Goal: Navigation & Orientation: Go to known website

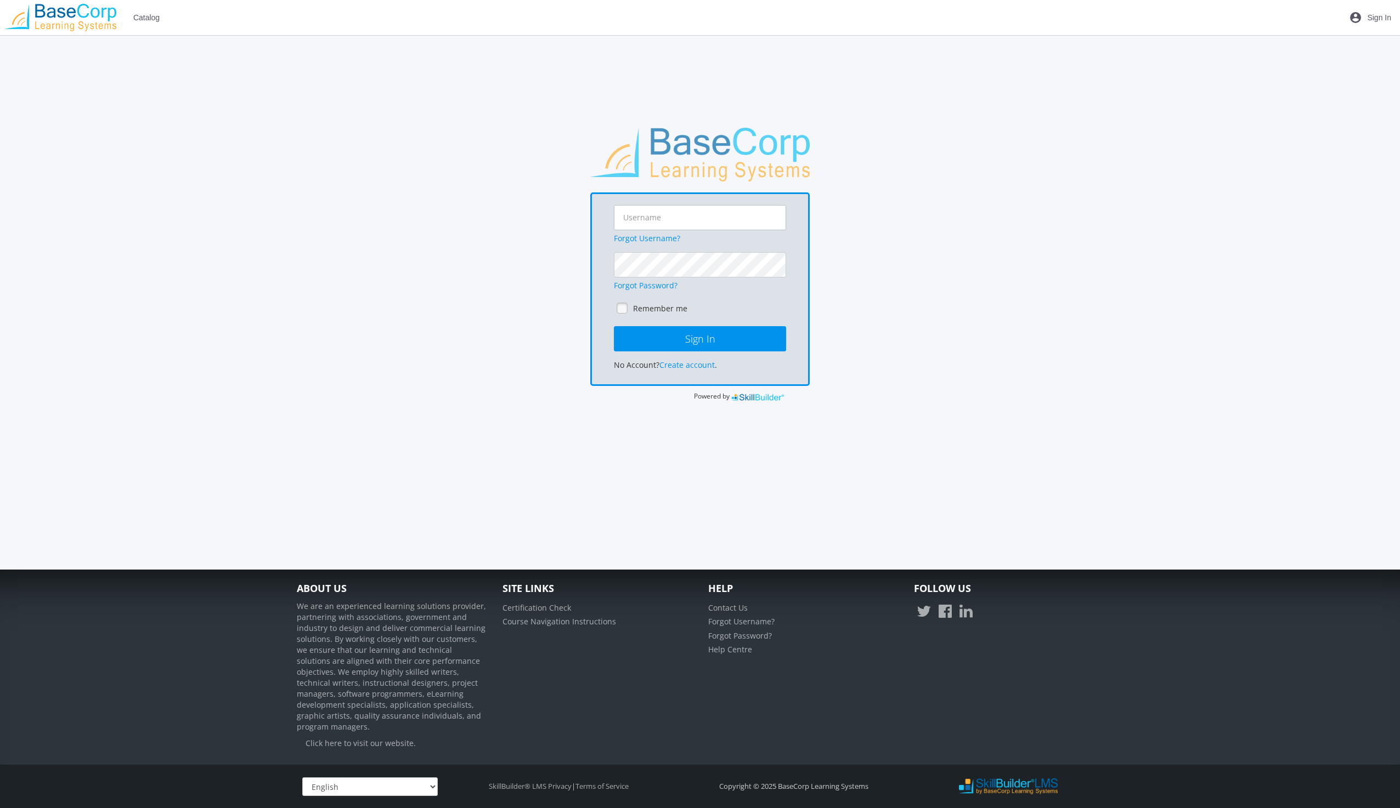
type input "[EMAIL_ADDRESS][DOMAIN_NAME]"
click at [653, 216] on input "[EMAIL_ADDRESS][DOMAIN_NAME]" at bounding box center [700, 217] width 172 height 25
drag, startPoint x: 724, startPoint y: 214, endPoint x: 562, endPoint y: 223, distance: 162.6
click at [562, 223] on div "[EMAIL_ADDRESS][DOMAIN_NAME] Forgot Username? Forgot Password? Remember me Sign…" at bounding box center [699, 265] width 817 height 275
paste input "[EMAIL_ADDRESS]"
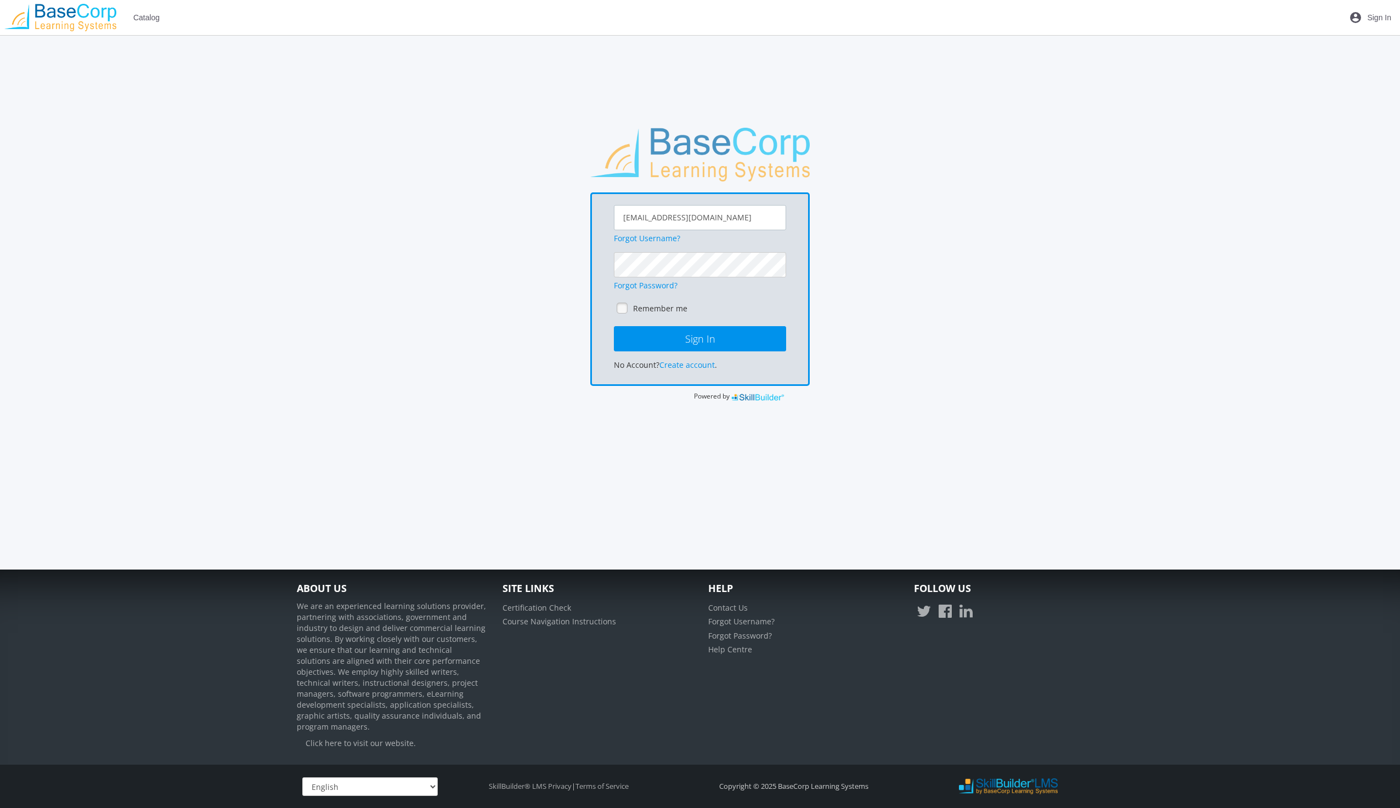
type input "[EMAIL_ADDRESS][DOMAIN_NAME]"
click at [582, 267] on div "[EMAIL_ADDRESS][DOMAIN_NAME] Forgot Username? Forgot Password? Remember me Sign…" at bounding box center [699, 265] width 817 height 275
click at [734, 442] on main-section "[EMAIL_ADDRESS][DOMAIN_NAME] Forgot Username? Forgot Password? Remember me Sign…" at bounding box center [699, 287] width 817 height 319
click at [694, 335] on button "Sign In" at bounding box center [700, 338] width 172 height 25
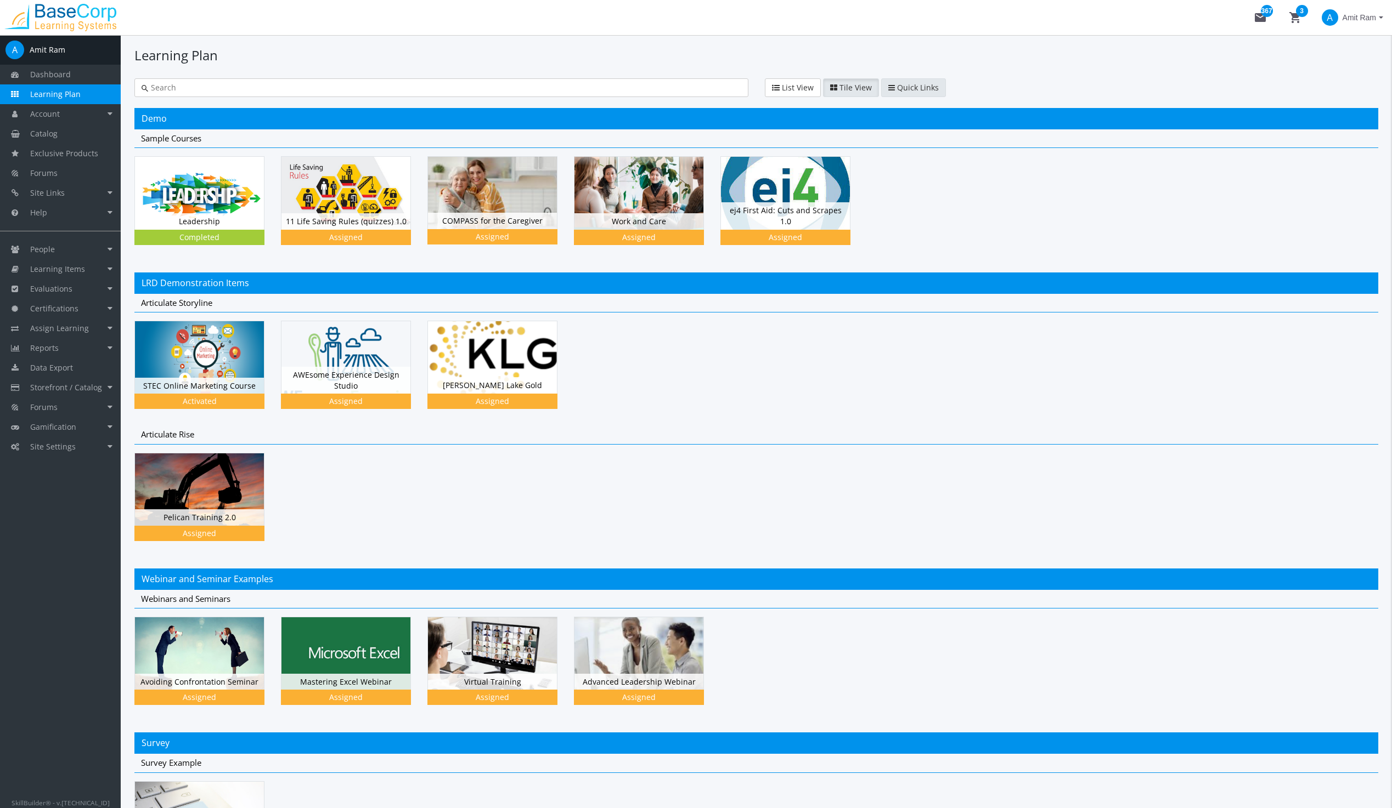
click at [900, 91] on span "Quick Links" at bounding box center [918, 87] width 42 height 10
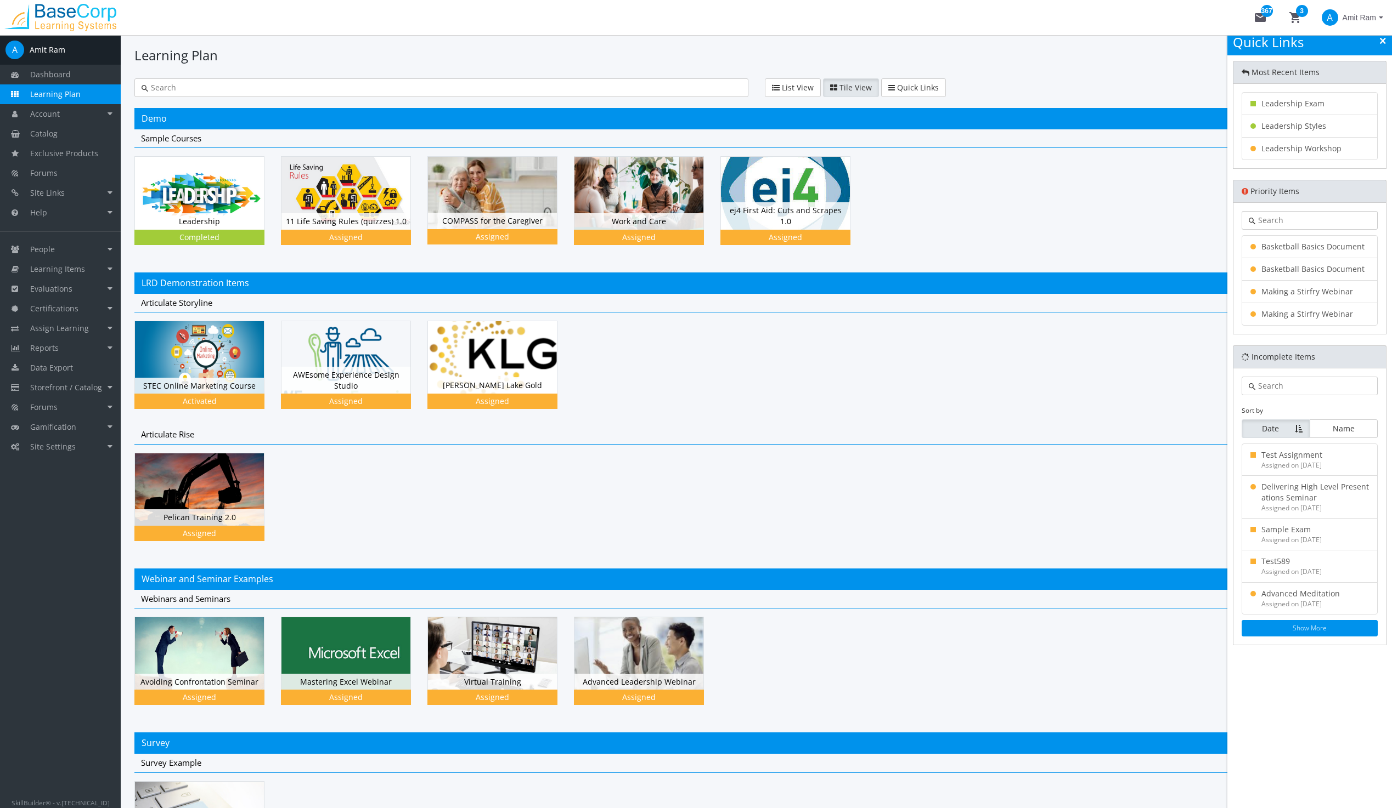
click at [851, 87] on span "Tile View" at bounding box center [855, 87] width 32 height 10
click at [794, 89] on span "List View" at bounding box center [798, 87] width 32 height 10
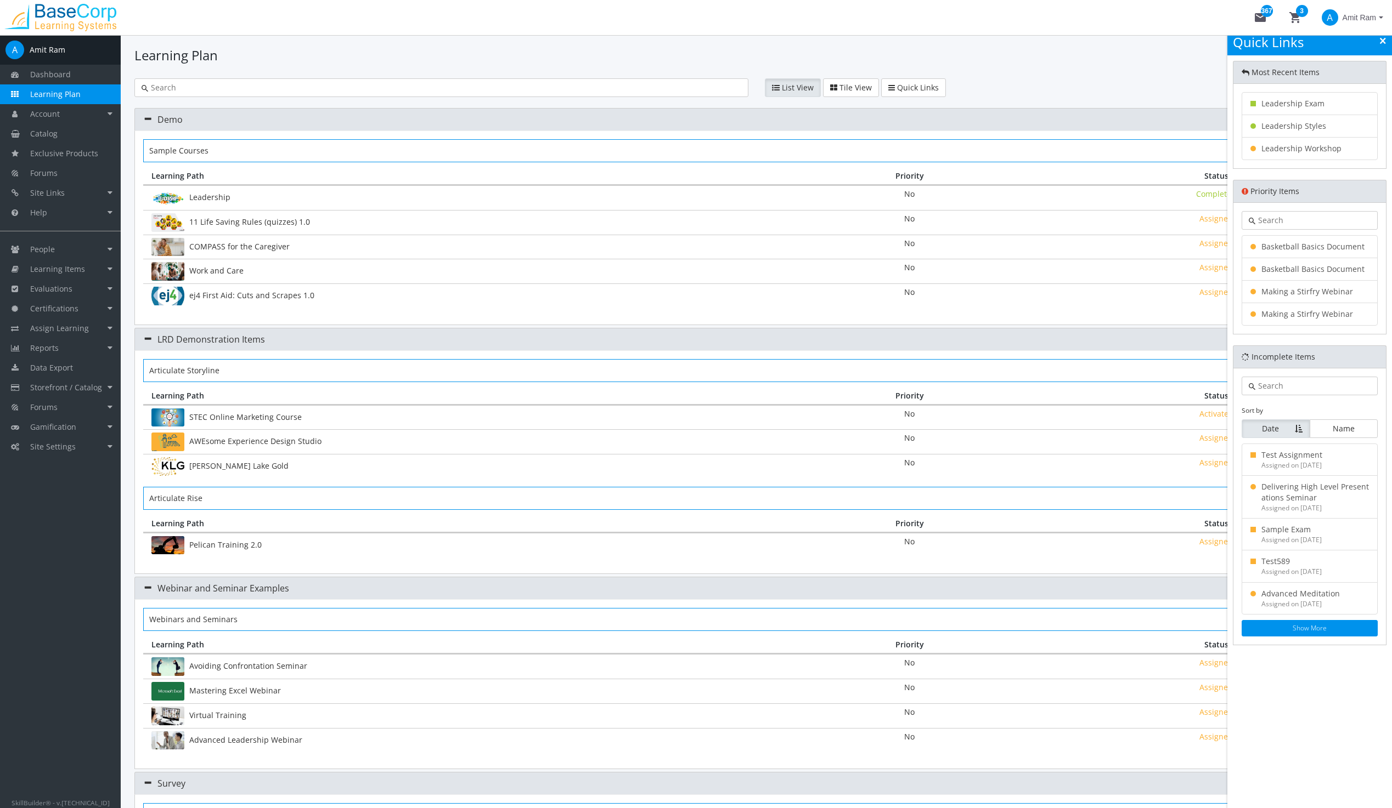
click at [1379, 39] on link at bounding box center [1382, 41] width 7 height 12
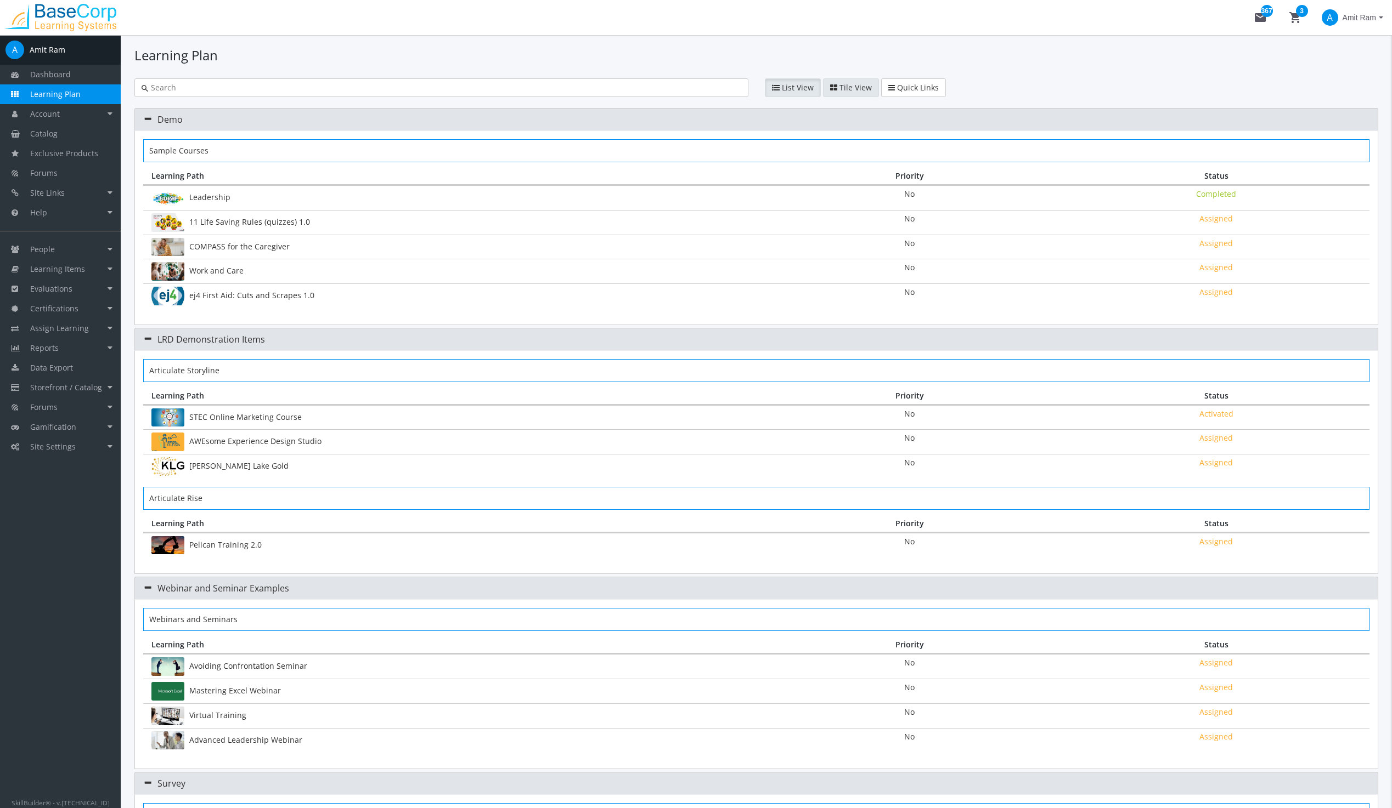
click at [849, 84] on span "Tile View" at bounding box center [855, 87] width 32 height 10
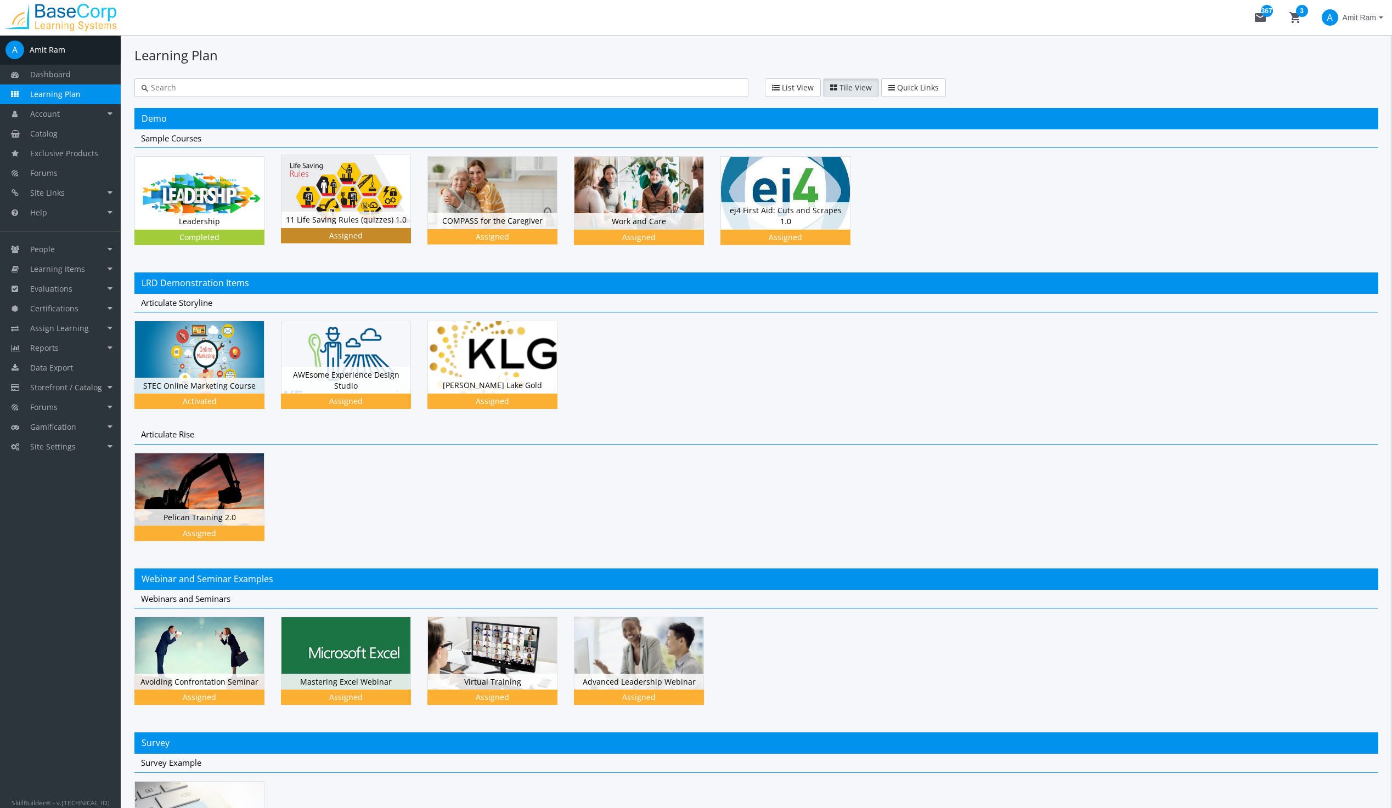
click at [336, 197] on img at bounding box center [345, 191] width 129 height 72
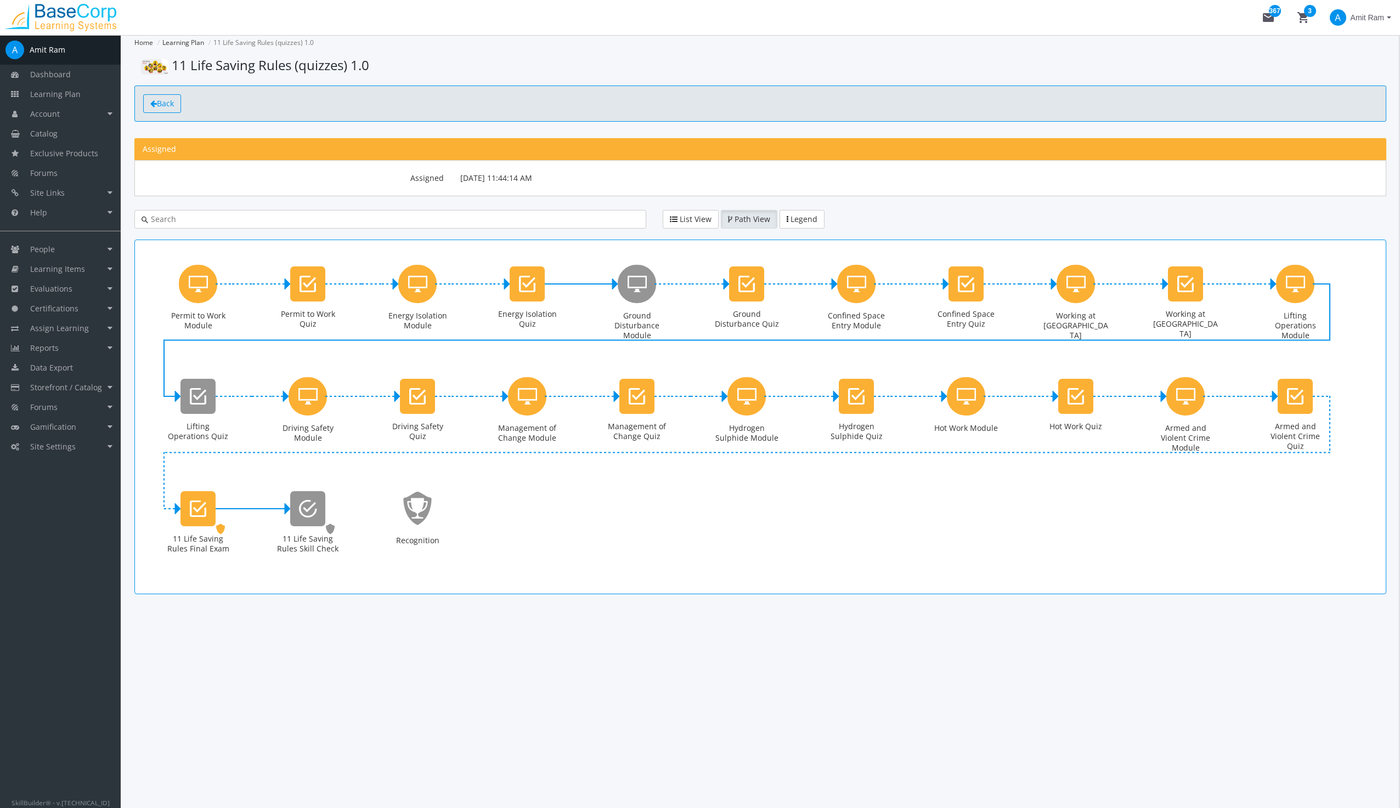
click at [162, 101] on span "Back" at bounding box center [165, 103] width 17 height 10
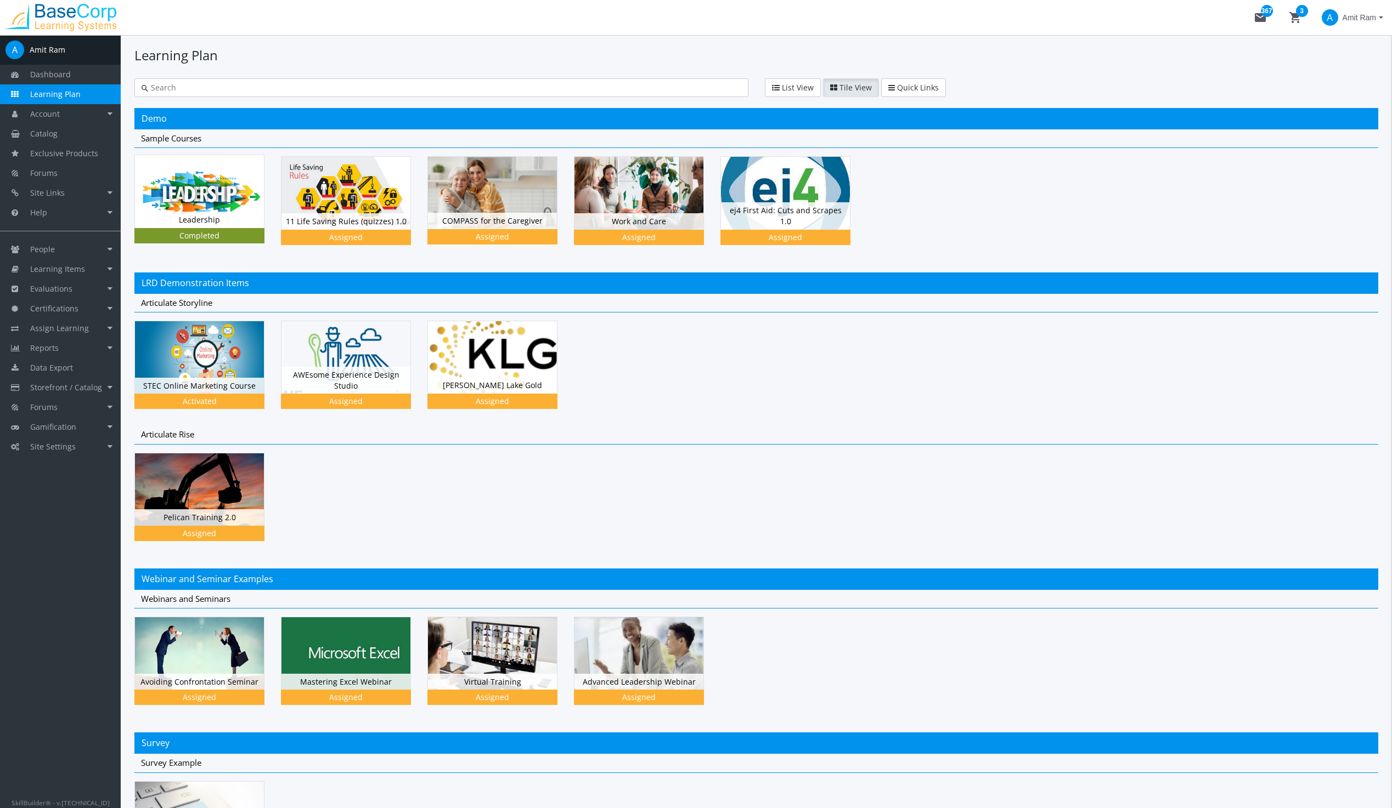
click at [207, 193] on img at bounding box center [199, 191] width 129 height 72
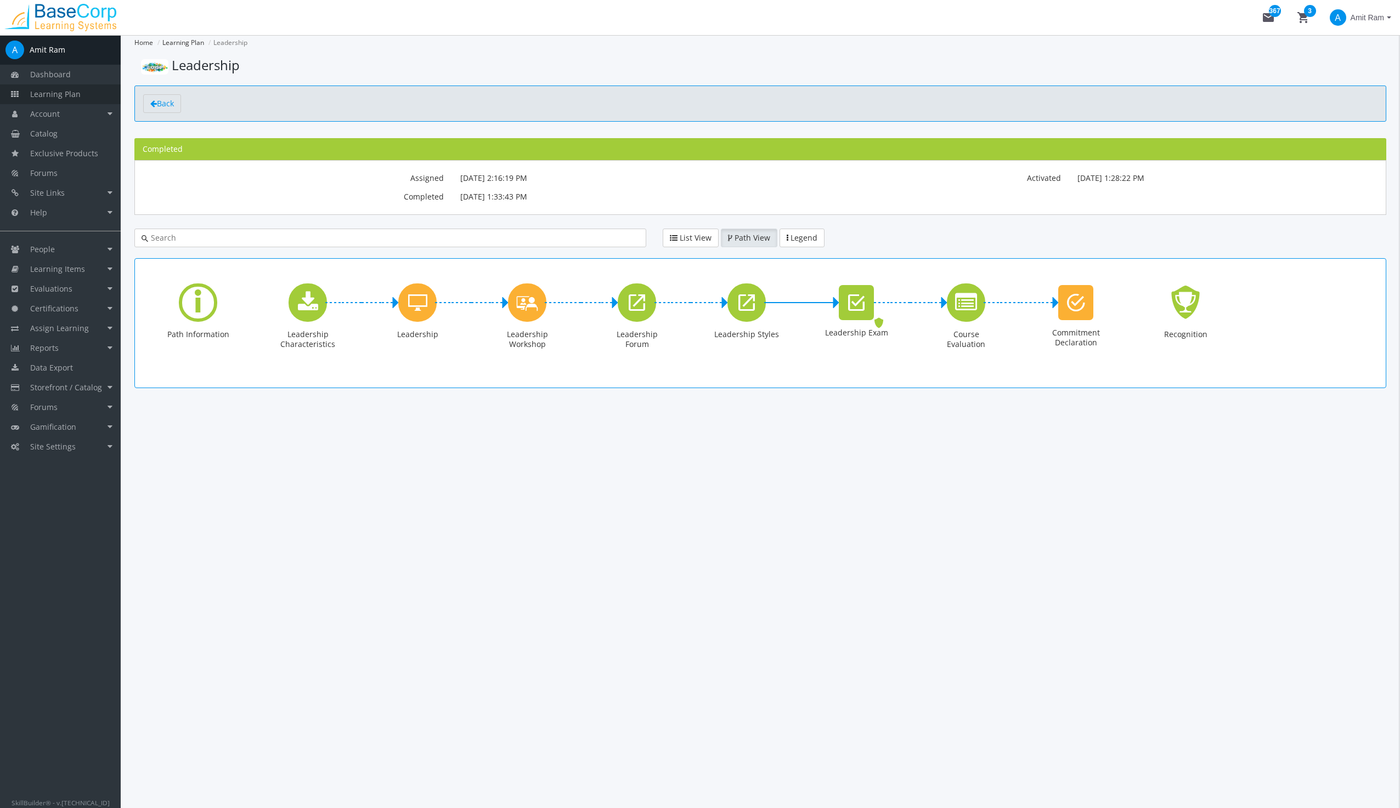
click at [55, 95] on span "Learning Plan" at bounding box center [55, 94] width 50 height 10
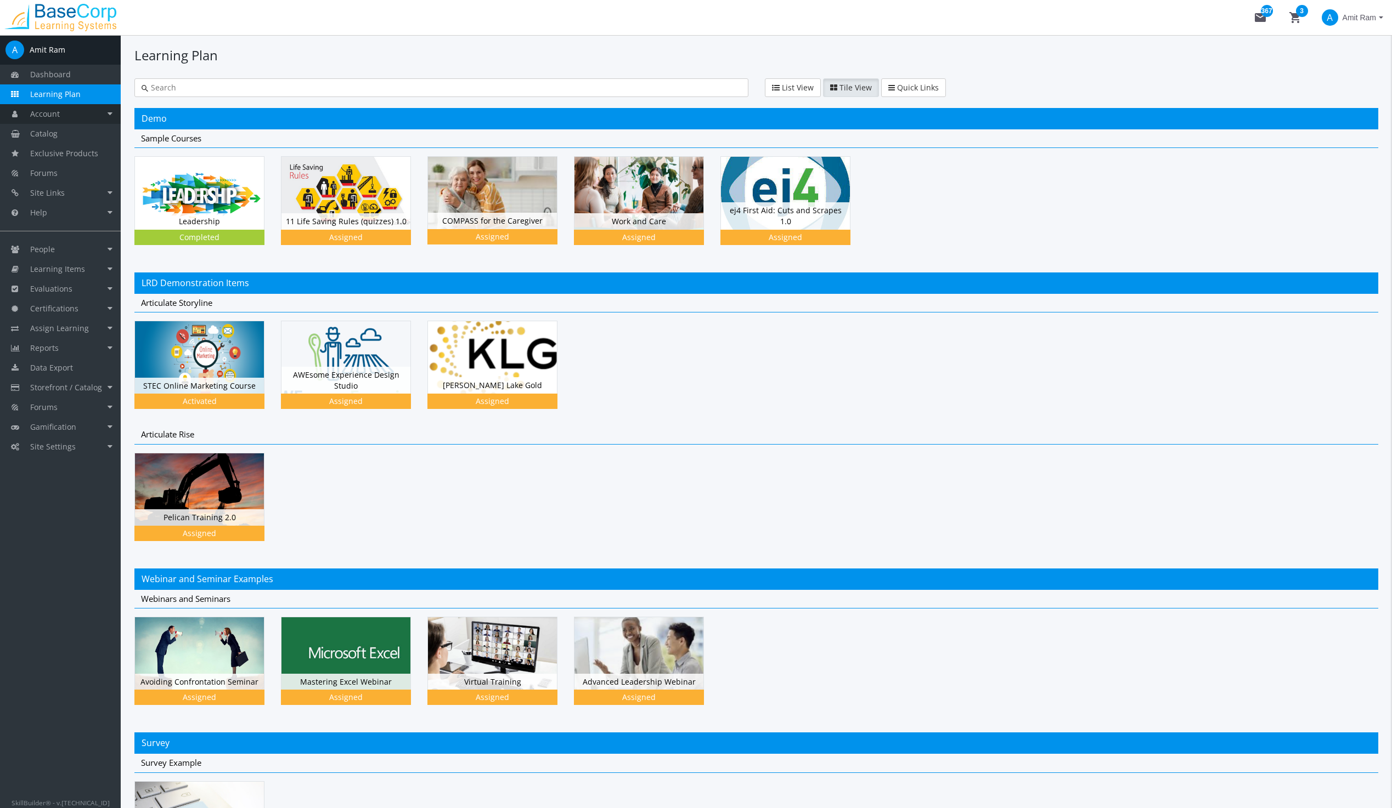
click at [49, 107] on link "Account" at bounding box center [60, 114] width 121 height 20
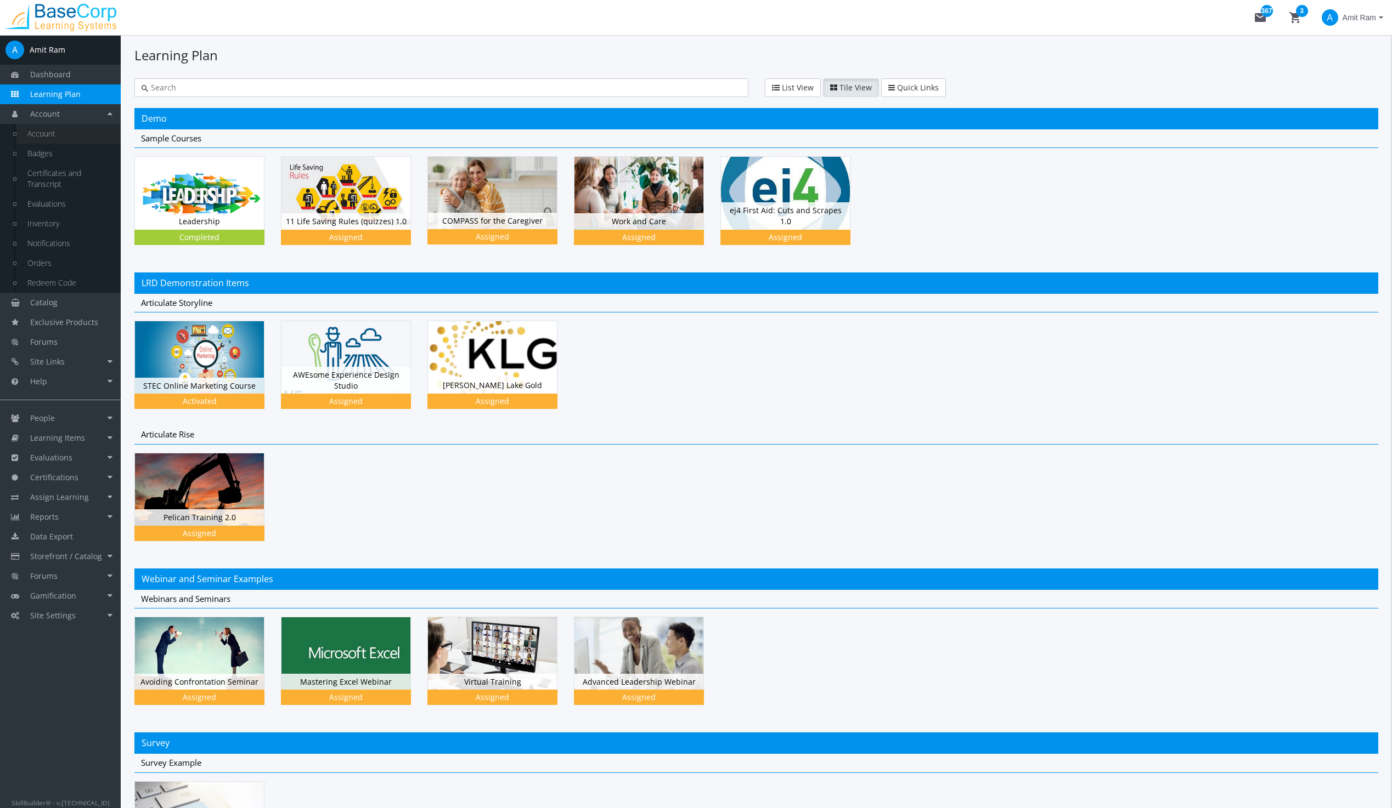
click at [44, 129] on link "Account" at bounding box center [68, 134] width 104 height 20
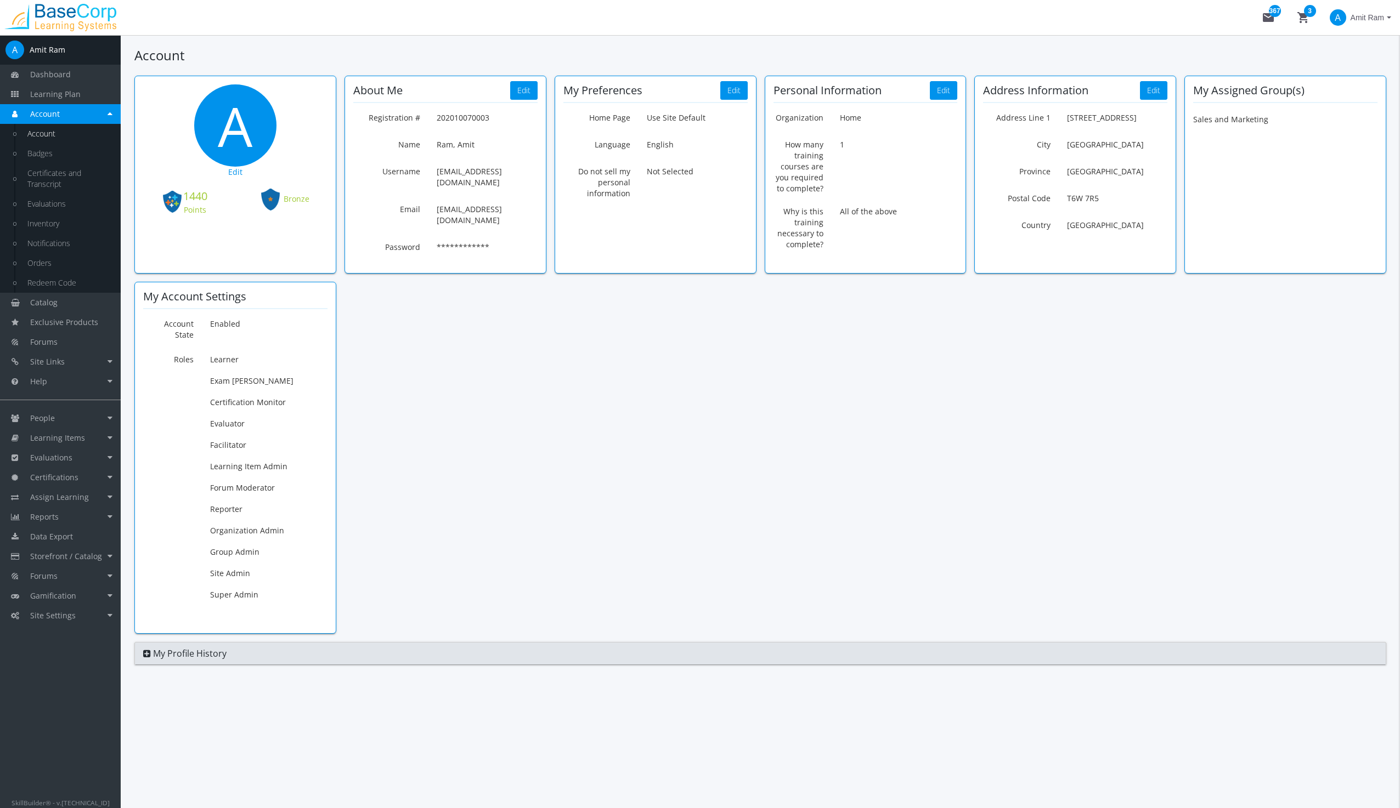
click at [144, 649] on icon at bounding box center [147, 653] width 8 height 9
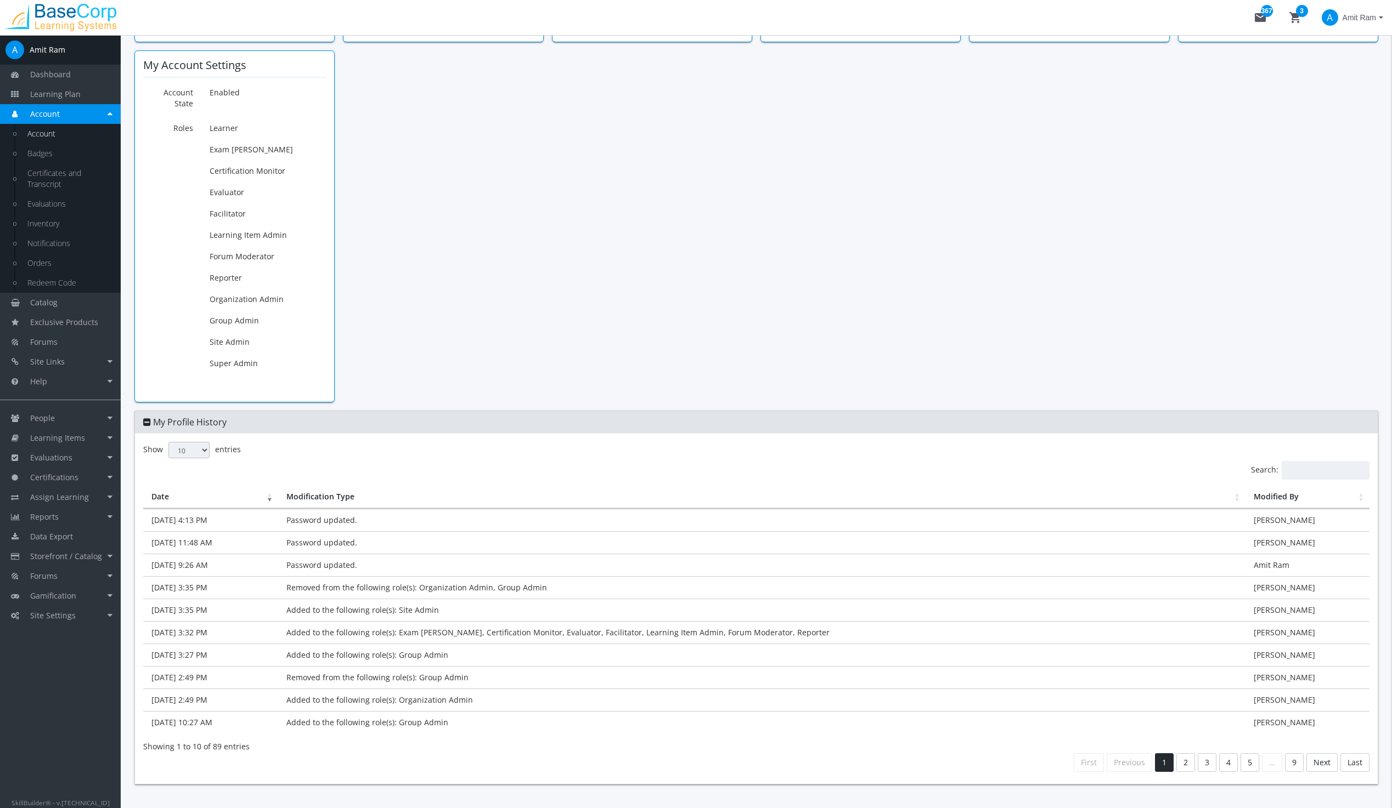
scroll to position [249, 0]
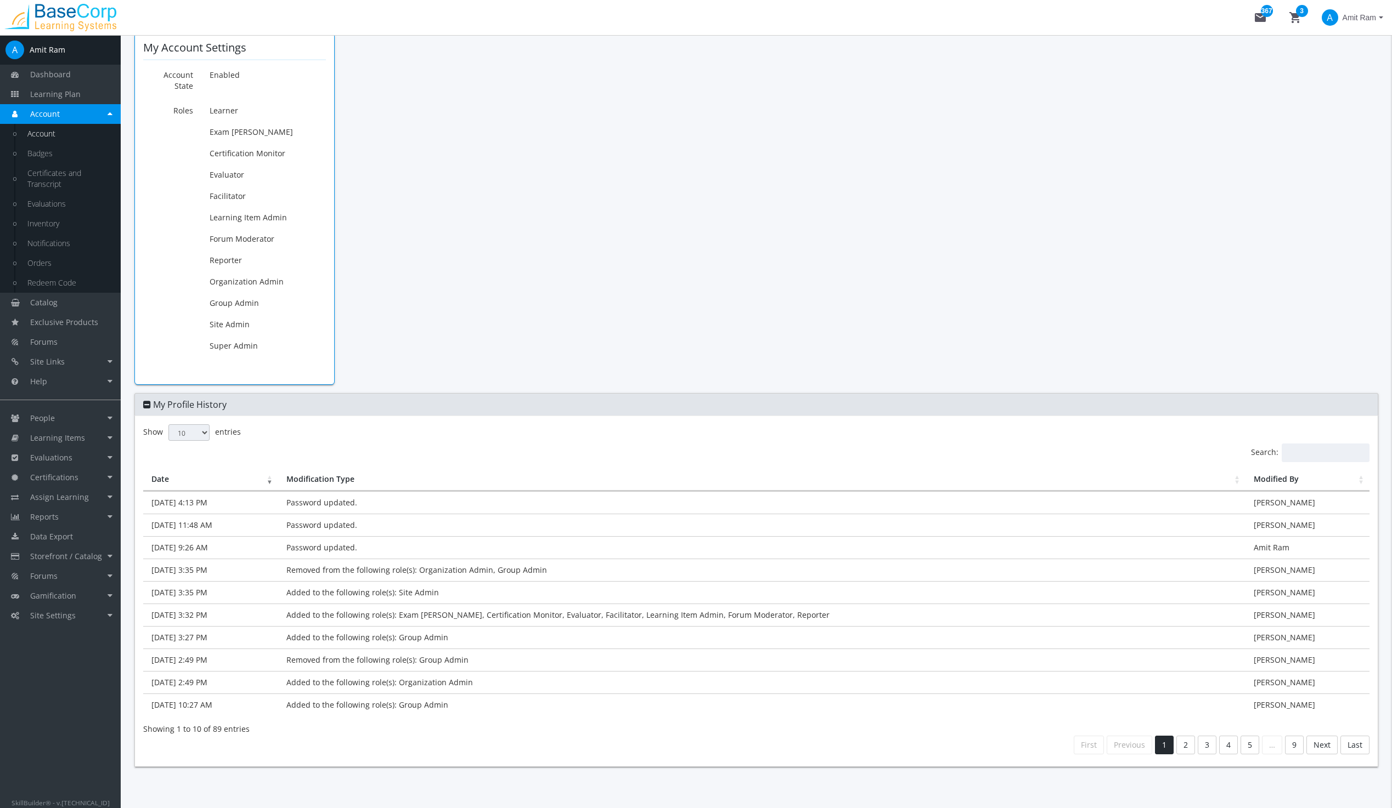
click at [148, 400] on icon at bounding box center [147, 404] width 8 height 9
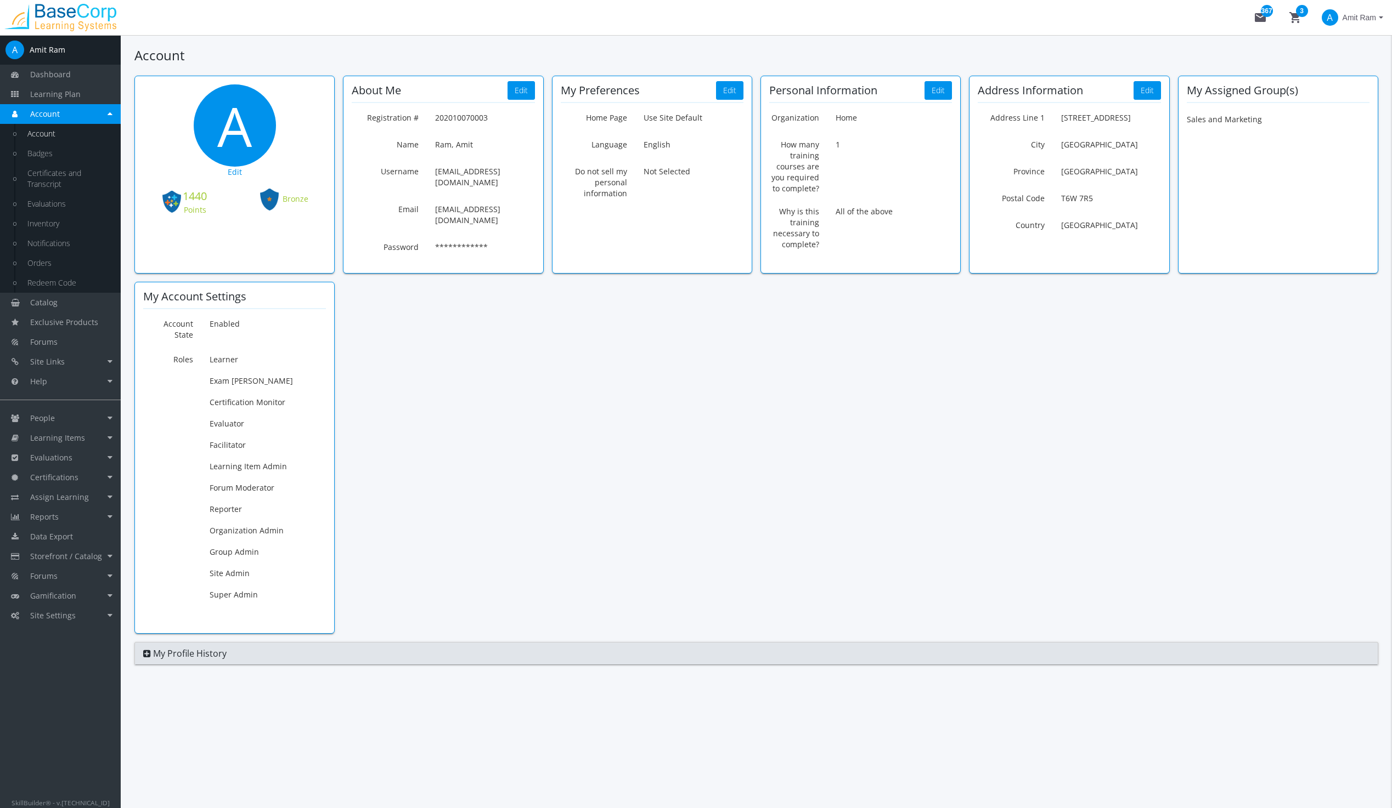
scroll to position [0, 0]
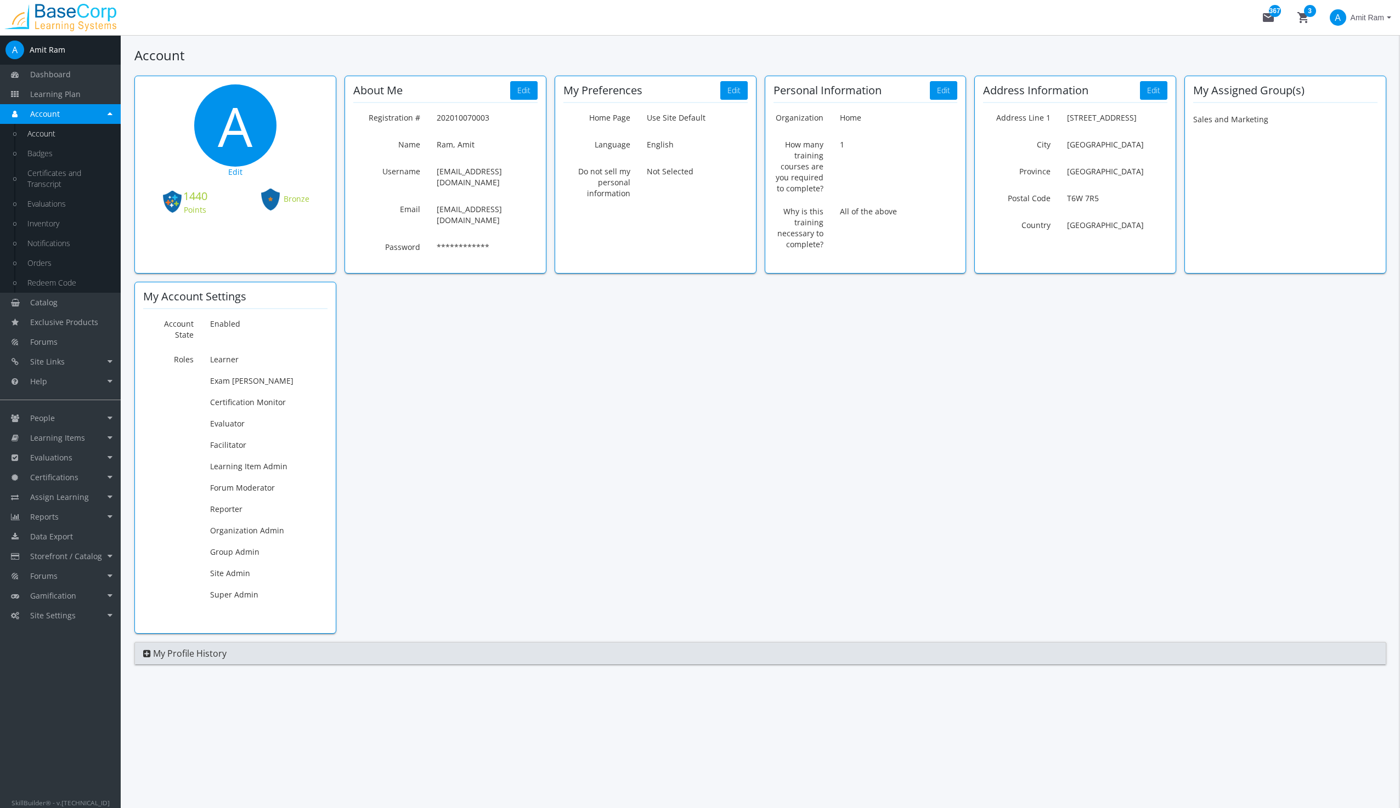
click at [239, 173] on button "Edit" at bounding box center [235, 172] width 184 height 18
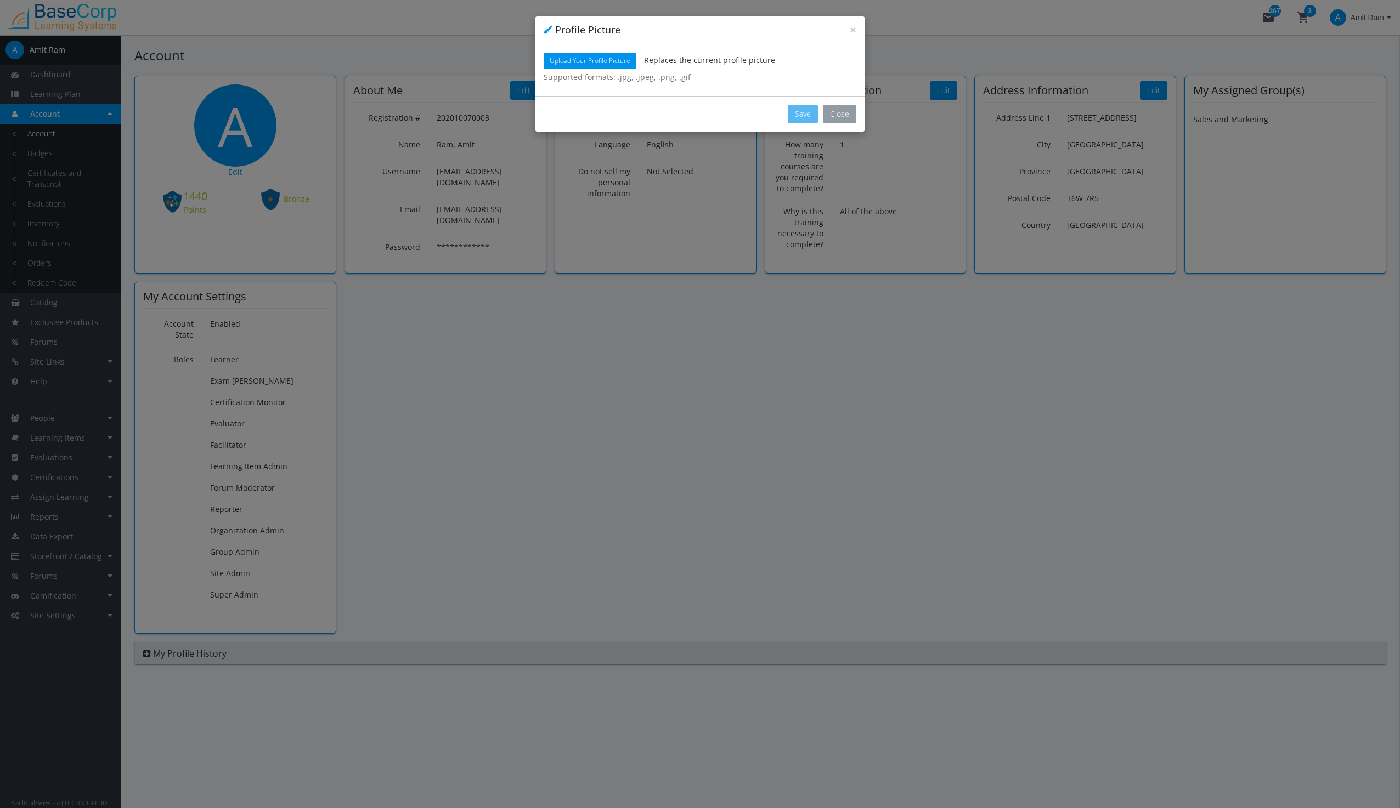
click at [841, 114] on button "Close" at bounding box center [839, 114] width 33 height 19
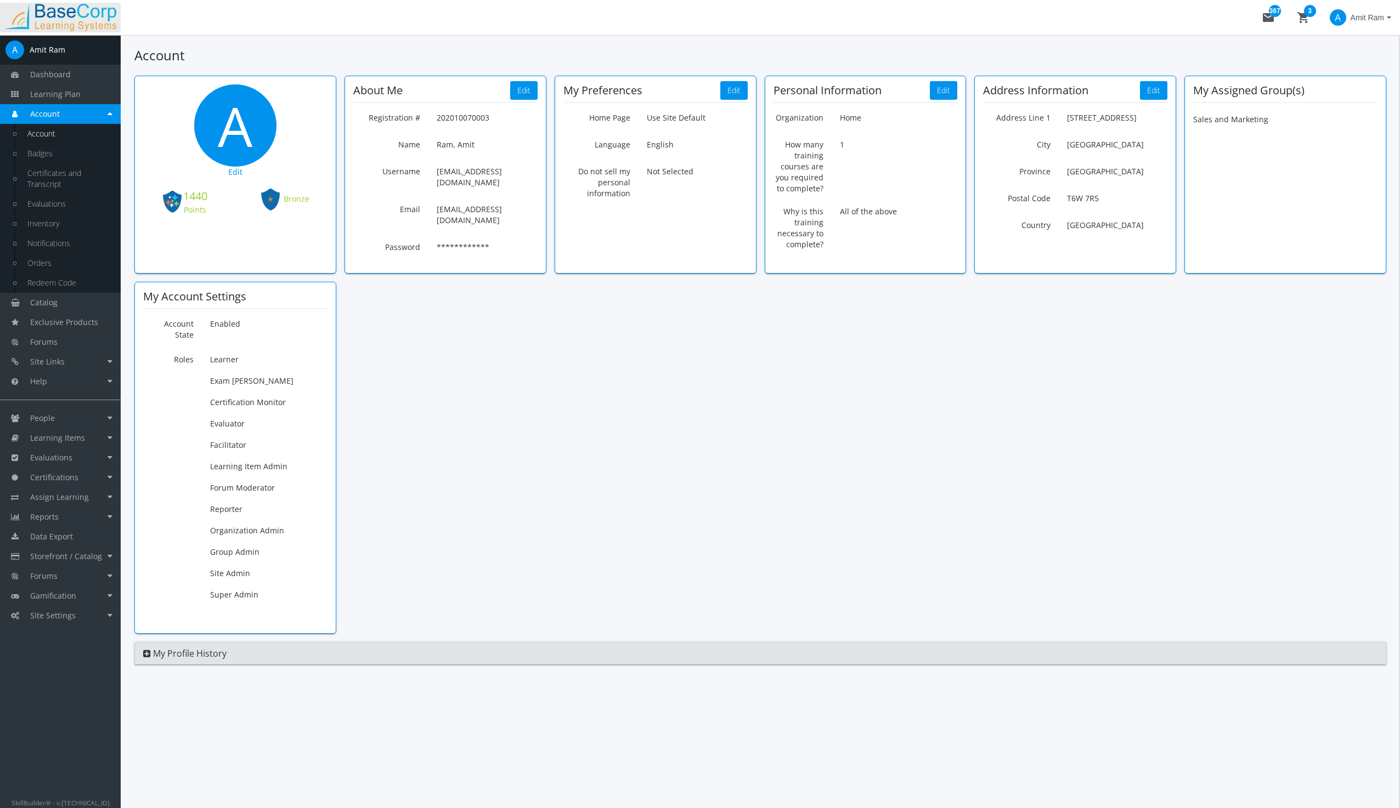
click at [76, 18] on img at bounding box center [60, 17] width 121 height 27
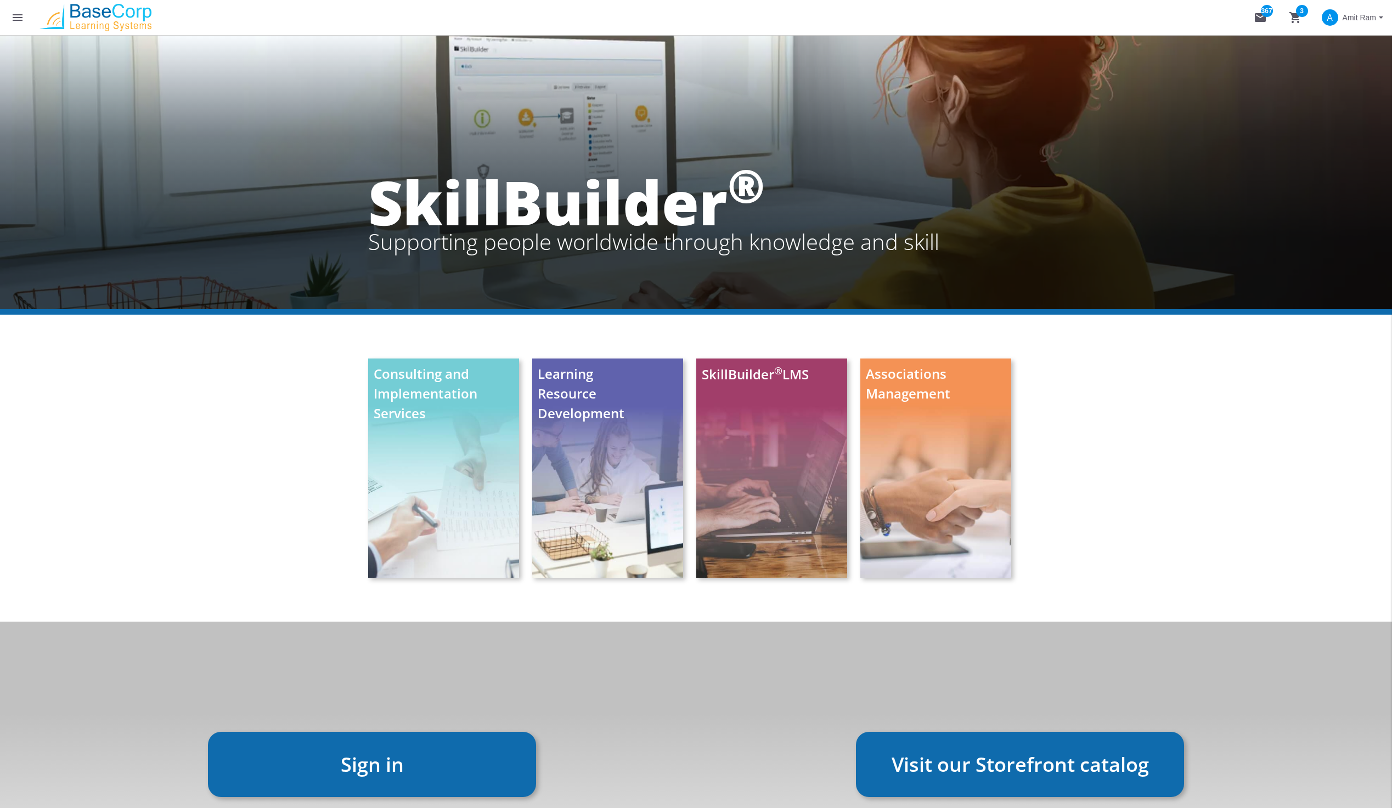
click at [427, 768] on link "Sign in" at bounding box center [372, 764] width 328 height 65
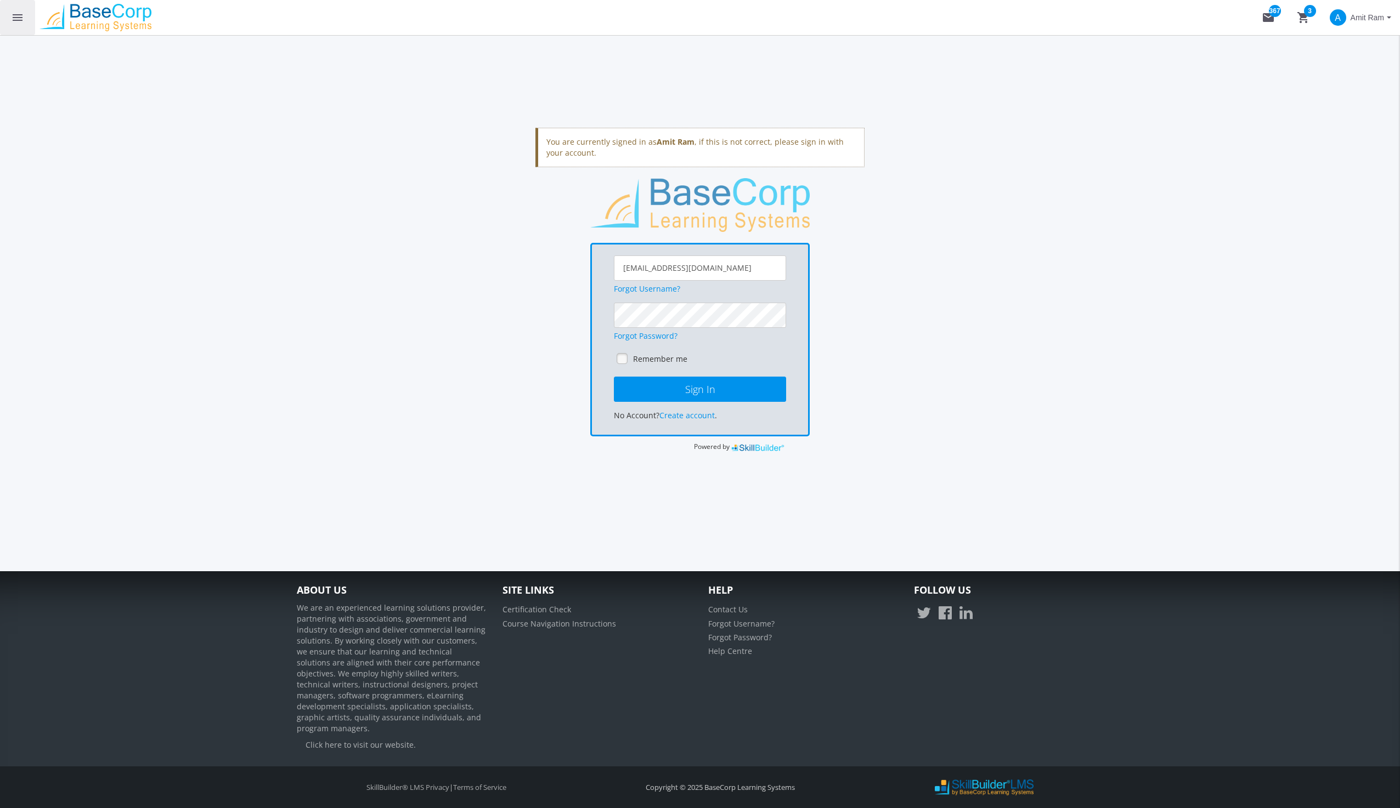
click at [16, 16] on mat-icon "menu" at bounding box center [17, 17] width 13 height 13
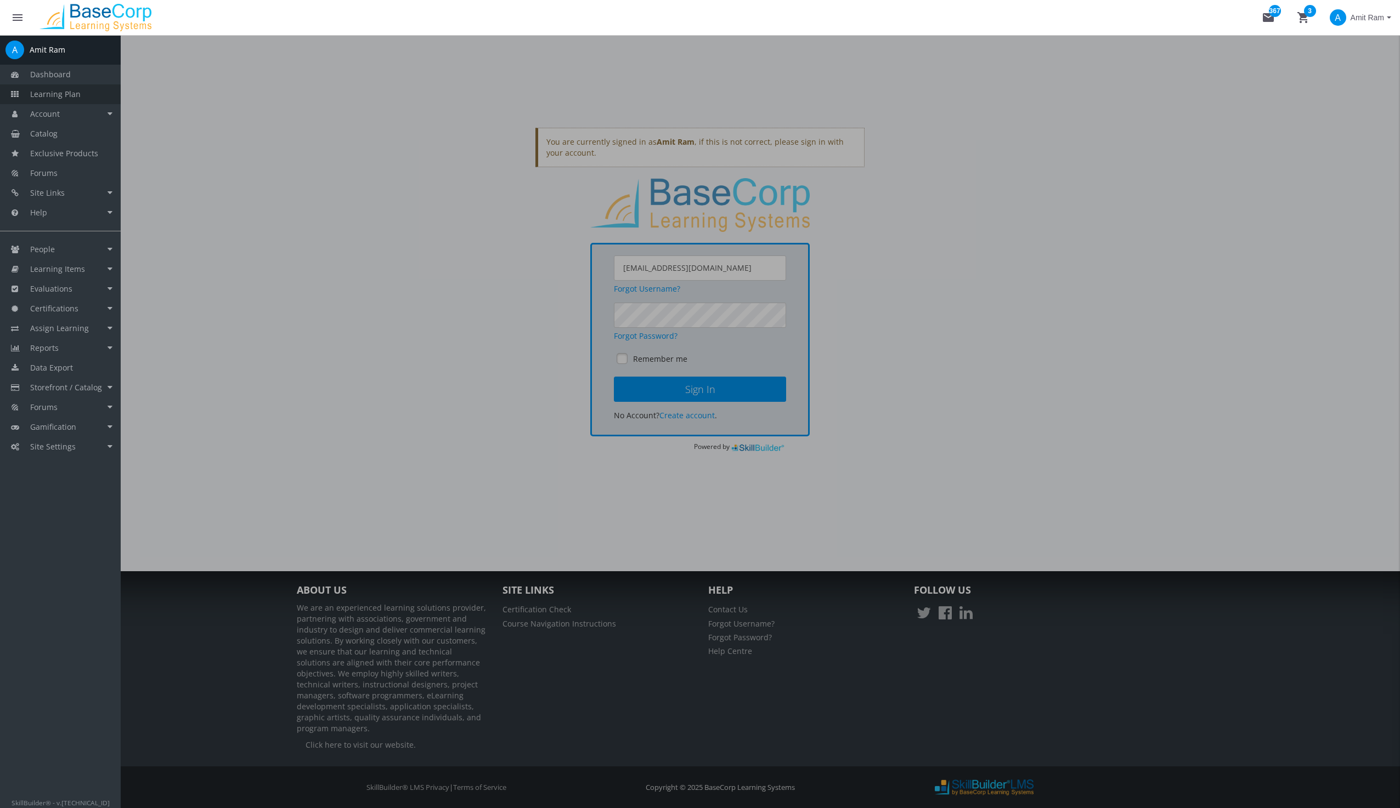
click at [36, 94] on span "Learning Plan" at bounding box center [55, 94] width 50 height 10
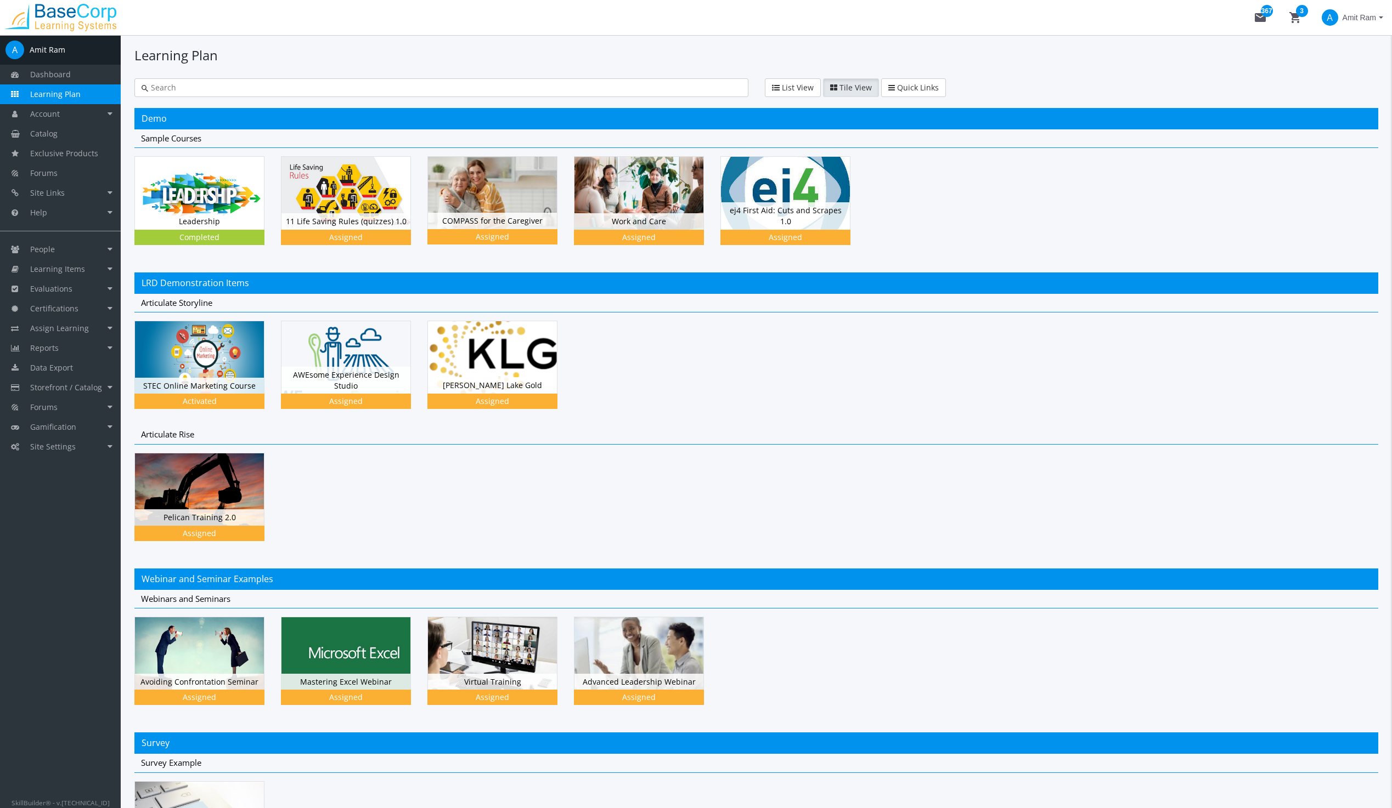
click at [1356, 17] on span "Amit Ram" at bounding box center [1358, 18] width 33 height 20
click at [1030, 67] on div at bounding box center [696, 404] width 1392 height 808
click at [1350, 20] on span "Amit Ram" at bounding box center [1358, 18] width 33 height 20
click at [1335, 92] on link "Sign Out" at bounding box center [1337, 98] width 99 height 12
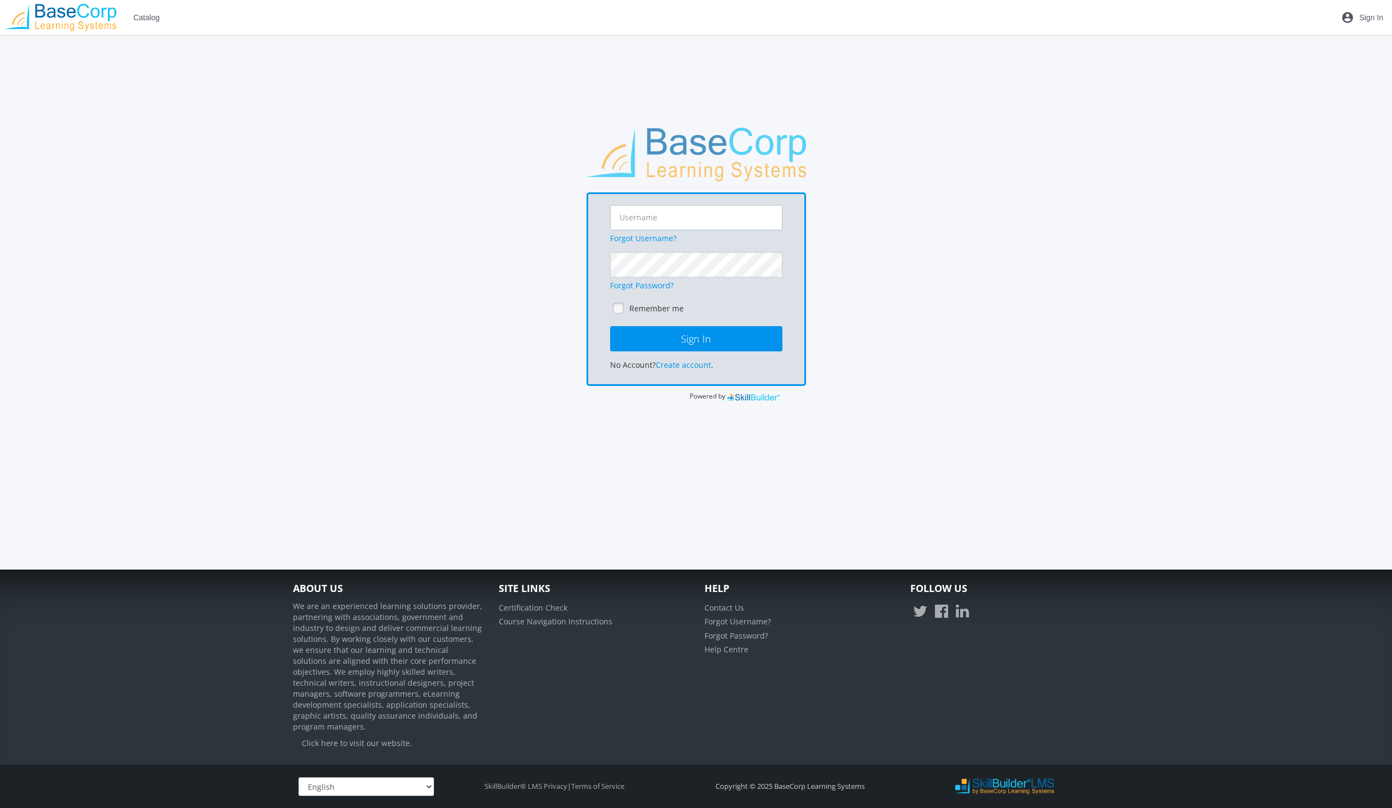
type input "[EMAIL_ADDRESS][DOMAIN_NAME]"
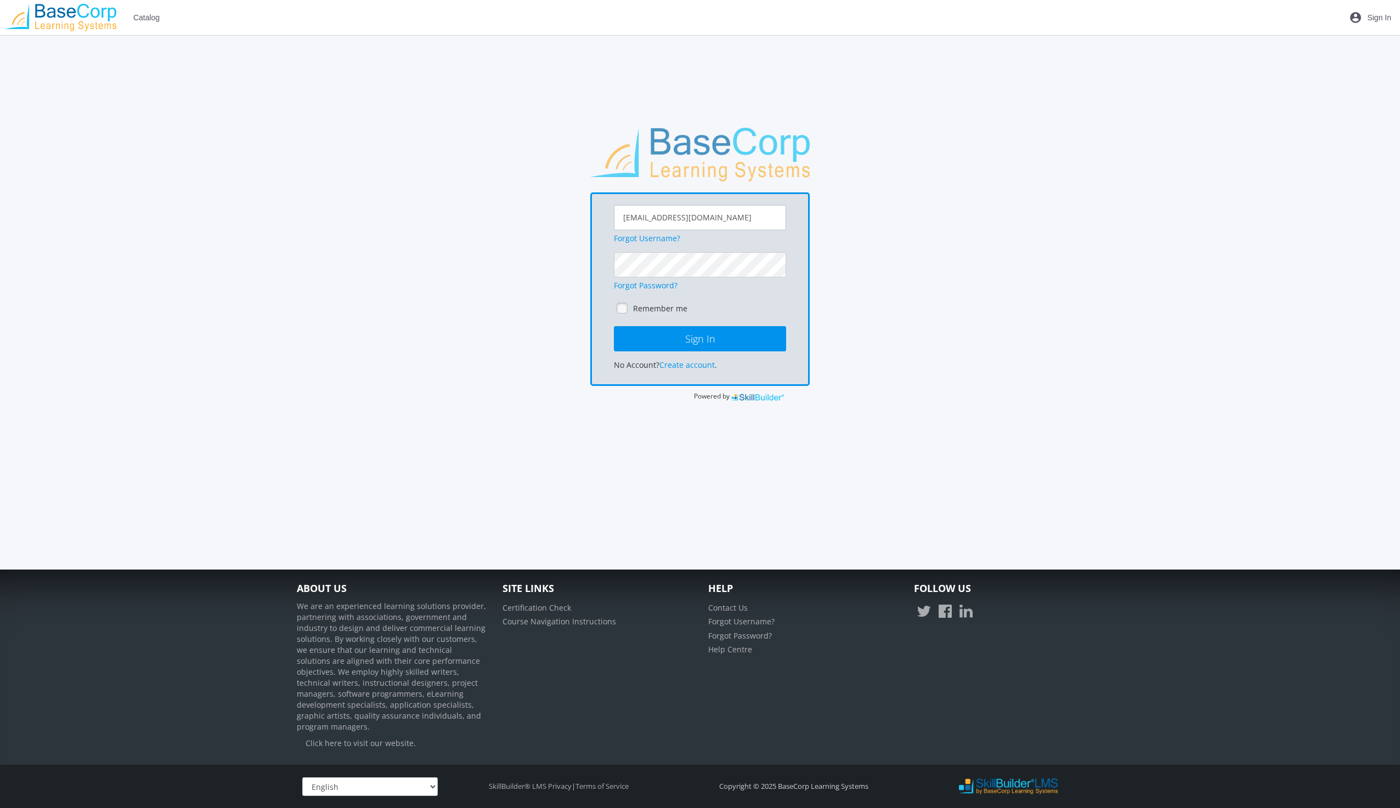
drag, startPoint x: 714, startPoint y: 217, endPoint x: 591, endPoint y: 223, distance: 123.0
click at [591, 223] on div "[EMAIL_ADDRESS][DOMAIN_NAME] Forgot Username? Forgot Password? Remember me Sign…" at bounding box center [699, 290] width 219 height 194
click at [547, 272] on div "Forgot Username? Forgot Password? Remember me Sign In No Account? Create accoun…" at bounding box center [699, 265] width 817 height 275
click at [595, 267] on div "Forgot Username? Forgot Password? Remember me Sign In No Account? Create accoun…" at bounding box center [699, 290] width 219 height 194
click at [859, 336] on div "Forgot Username? Forgot Password? Remember me Sign In No Account? Create accoun…" at bounding box center [699, 265] width 817 height 275
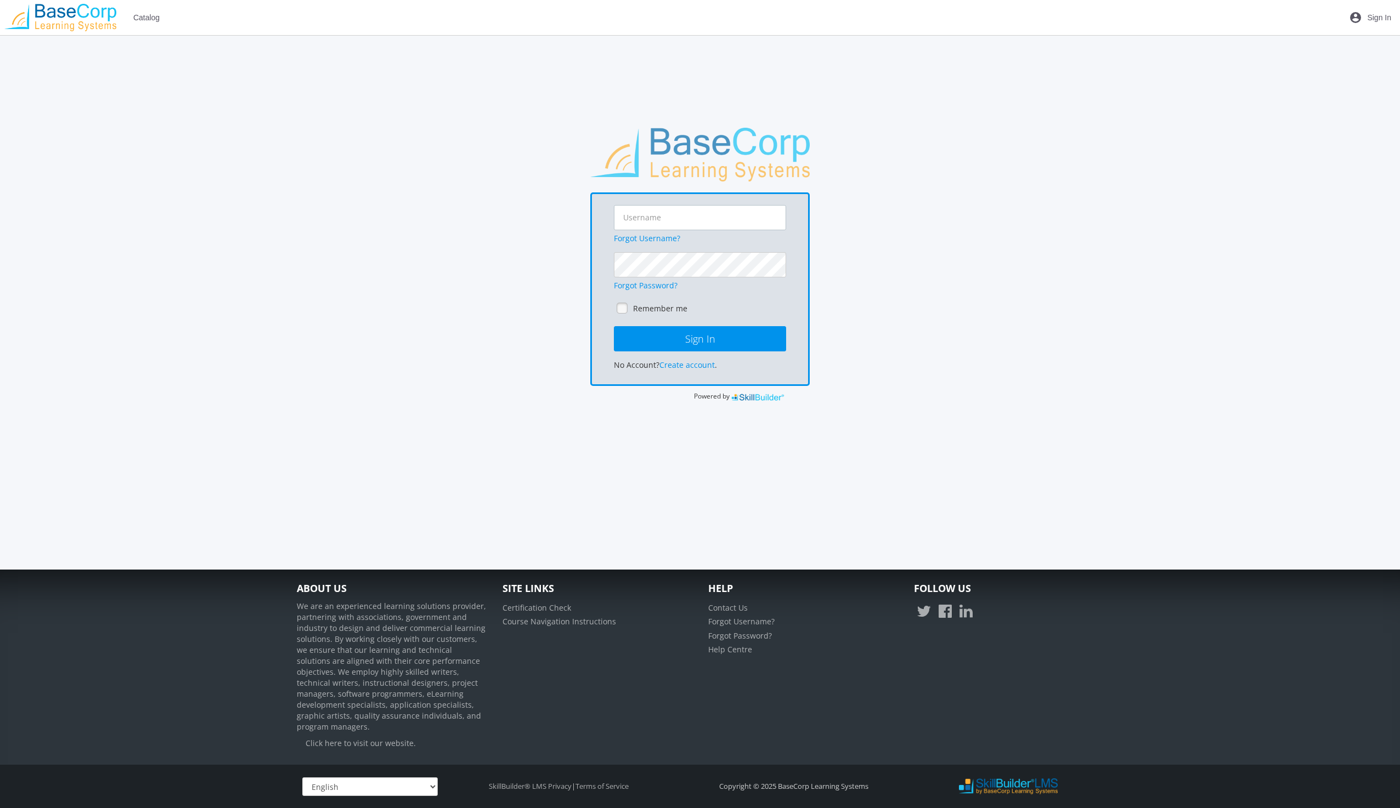
click at [676, 221] on input "text" at bounding box center [700, 217] width 172 height 25
click at [500, 253] on div "Forgot Username? Forgot Password? Remember me Sign In No Account? Create accoun…" at bounding box center [699, 265] width 817 height 275
click at [275, 101] on div "Dashboard Learning Plan Account Account Badges Certificates and Transcript Eval…" at bounding box center [700, 302] width 1400 height 535
click at [65, 8] on img at bounding box center [60, 17] width 121 height 27
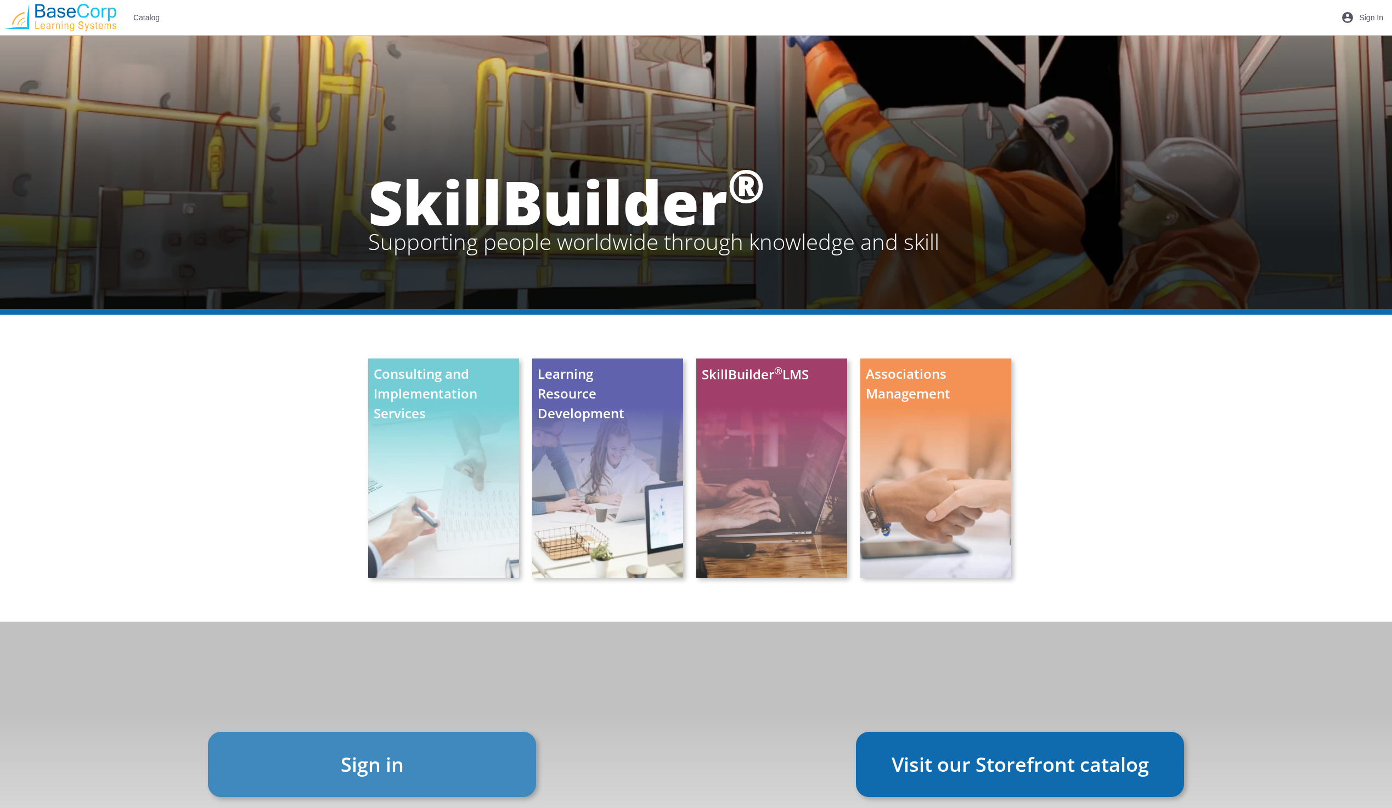
click at [333, 772] on link "Sign in" at bounding box center [372, 764] width 328 height 65
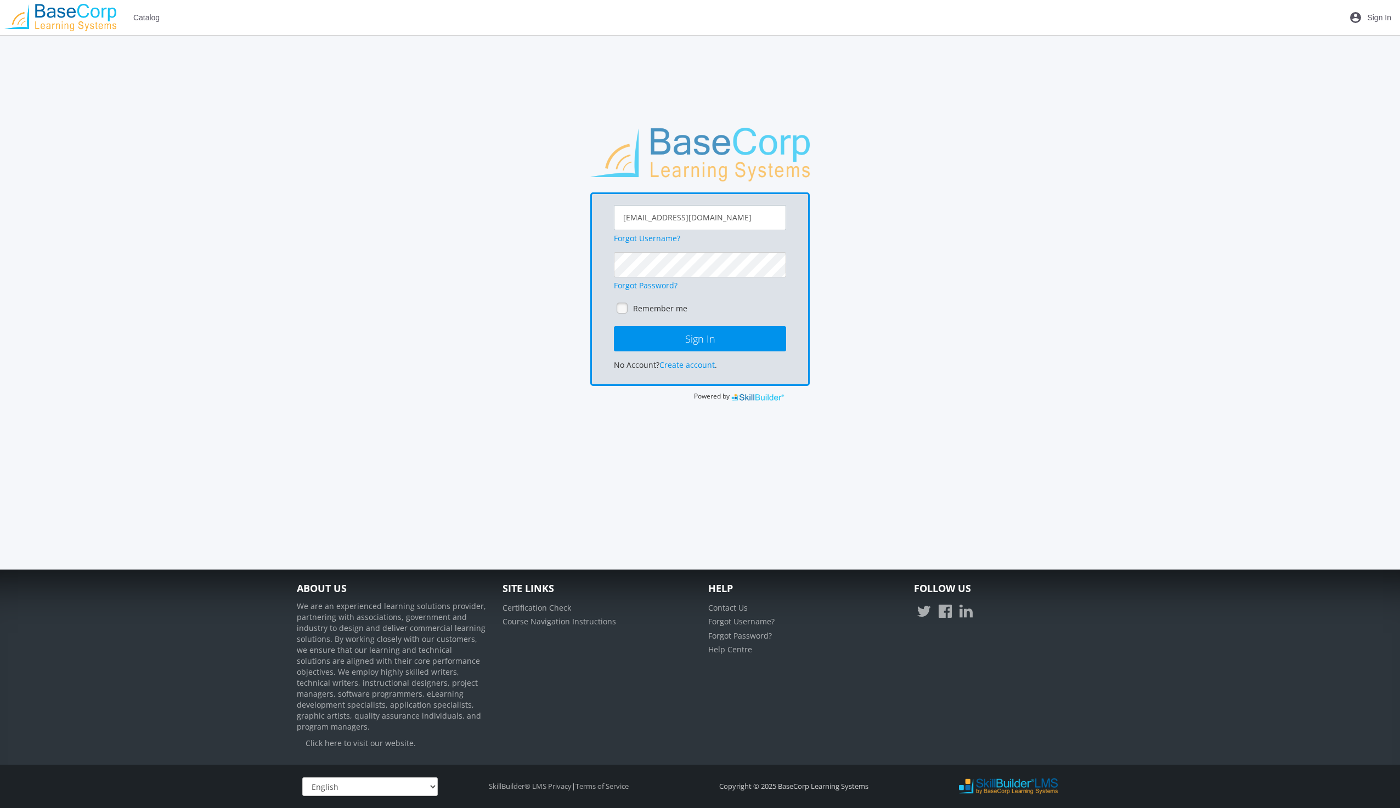
click at [722, 215] on input "[EMAIL_ADDRESS][DOMAIN_NAME]" at bounding box center [700, 217] width 172 height 25
click at [963, 415] on main-section "[EMAIL_ADDRESS][DOMAIN_NAME] Forgot Username? Forgot Password? Remember me Sign…" at bounding box center [699, 287] width 817 height 319
